Goal: Feedback & Contribution: Leave review/rating

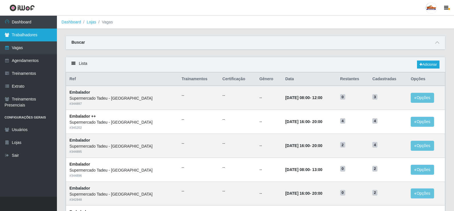
click at [38, 39] on link "Trabalhadores" at bounding box center [28, 34] width 57 height 13
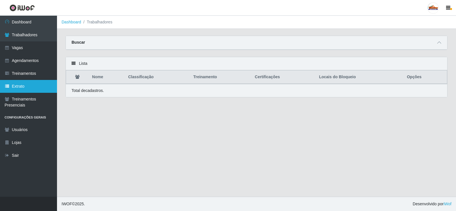
click at [34, 81] on link "Extrato" at bounding box center [28, 86] width 57 height 13
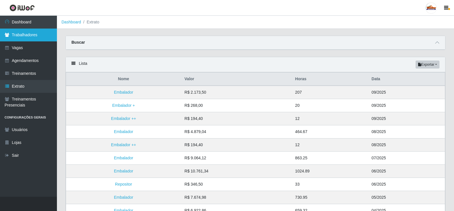
click at [33, 30] on link "Trabalhadores" at bounding box center [28, 34] width 57 height 13
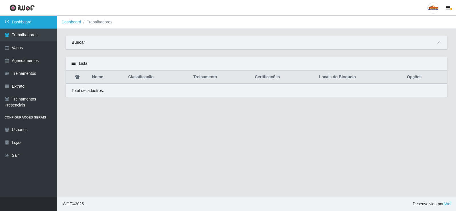
click at [32, 20] on link "Dashboard" at bounding box center [28, 22] width 57 height 13
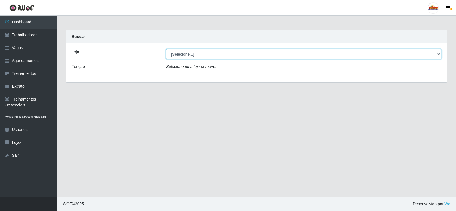
click at [193, 56] on select "[Selecione...] Supermercado Tadeu - [GEOGRAPHIC_DATA]" at bounding box center [303, 54] width 275 height 10
click at [166, 49] on select "[Selecione...] Supermercado Tadeu - [GEOGRAPHIC_DATA]" at bounding box center [303, 54] width 275 height 10
click at [188, 52] on select "[Selecione...] Supermercado Tadeu - [GEOGRAPHIC_DATA]" at bounding box center [303, 54] width 275 height 10
select select "195"
click at [166, 49] on select "[Selecione...] Supermercado Tadeu - [GEOGRAPHIC_DATA]" at bounding box center [303, 54] width 275 height 10
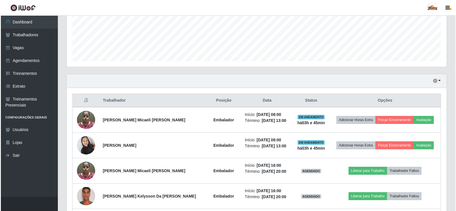
scroll to position [142, 0]
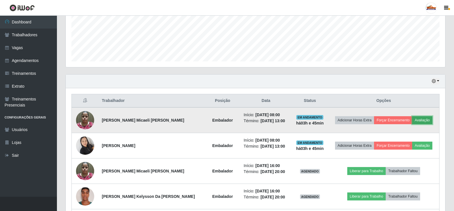
click at [419, 118] on button "Avaliação" at bounding box center [423, 120] width 20 height 8
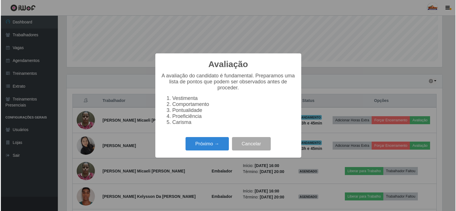
scroll to position [118, 377]
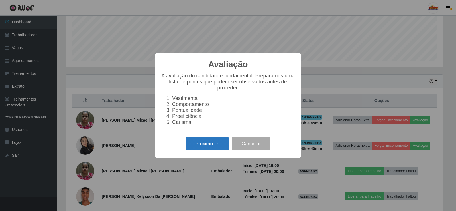
click at [212, 143] on button "Próximo →" at bounding box center [207, 143] width 43 height 13
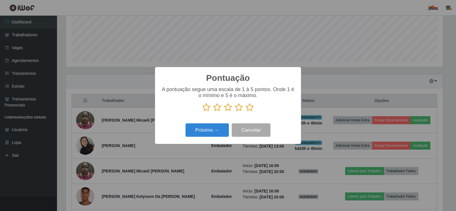
scroll to position [284830, 284572]
click at [250, 110] on icon at bounding box center [250, 107] width 8 height 9
click at [246, 111] on input "radio" at bounding box center [246, 111] width 0 height 0
click at [200, 127] on button "Próximo →" at bounding box center [207, 129] width 43 height 13
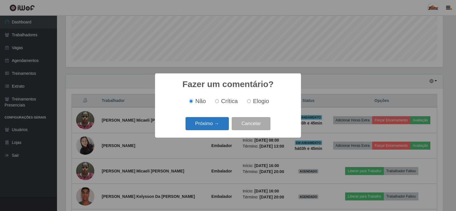
click at [215, 123] on button "Próximo →" at bounding box center [207, 123] width 43 height 13
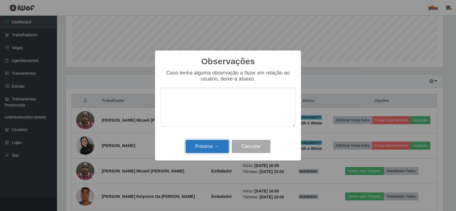
click at [208, 142] on button "Próximo →" at bounding box center [207, 146] width 43 height 13
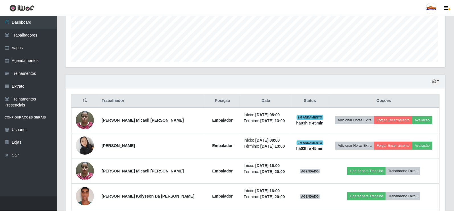
scroll to position [118, 380]
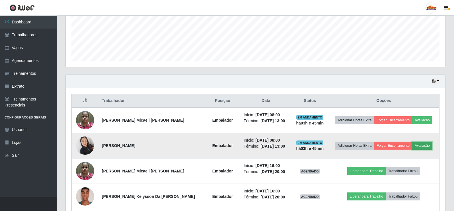
click at [415, 146] on button "Avaliação" at bounding box center [423, 145] width 20 height 8
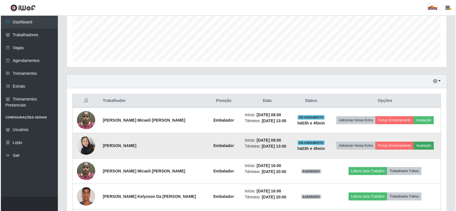
scroll to position [118, 377]
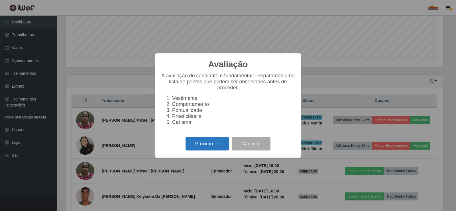
click at [206, 148] on button "Próximo →" at bounding box center [207, 143] width 43 height 13
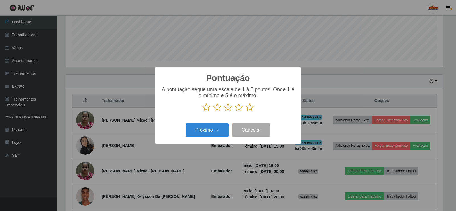
click at [249, 106] on icon at bounding box center [250, 107] width 8 height 9
click at [246, 111] on input "radio" at bounding box center [246, 111] width 0 height 0
click at [200, 134] on button "Próximo →" at bounding box center [207, 129] width 43 height 13
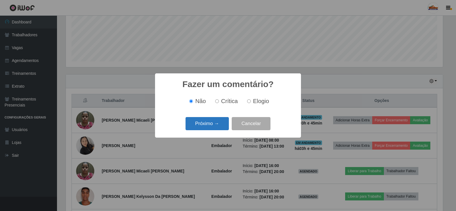
click at [215, 122] on button "Próximo →" at bounding box center [207, 123] width 43 height 13
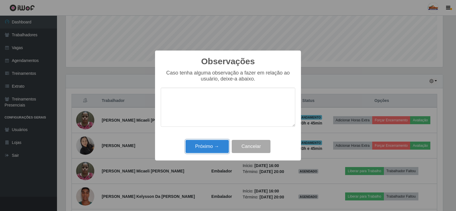
click at [198, 151] on button "Próximo →" at bounding box center [207, 146] width 43 height 13
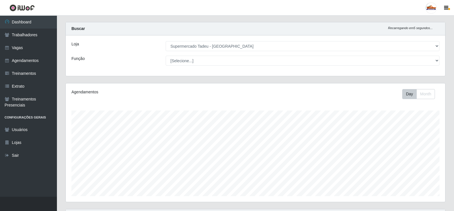
scroll to position [0, 0]
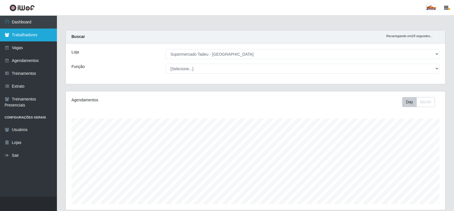
click at [15, 34] on link "Trabalhadores" at bounding box center [28, 34] width 57 height 13
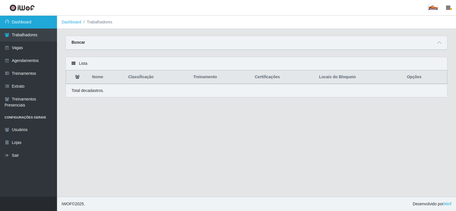
click at [19, 23] on link "Dashboard" at bounding box center [28, 22] width 57 height 13
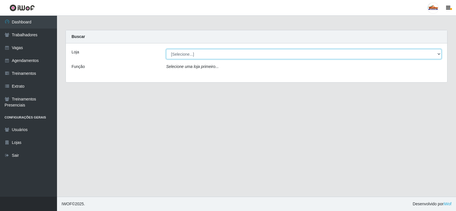
drag, startPoint x: 186, startPoint y: 53, endPoint x: 188, endPoint y: 58, distance: 5.0
click at [186, 53] on select "[Selecione...] Supermercado Tadeu - [GEOGRAPHIC_DATA]" at bounding box center [303, 54] width 275 height 10
select select "195"
click at [166, 49] on select "[Selecione...] Supermercado Tadeu - [GEOGRAPHIC_DATA]" at bounding box center [303, 54] width 275 height 10
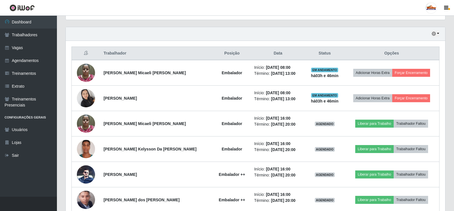
scroll to position [98, 0]
